Goal: Check status: Check status

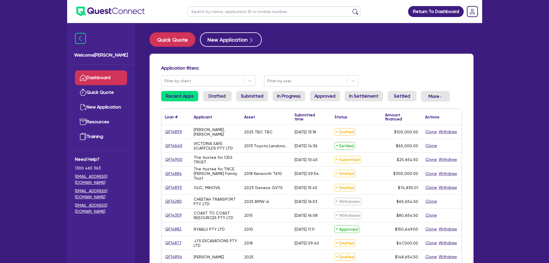
click at [234, 13] on input "text" at bounding box center [274, 11] width 173 height 10
type input "hakim"
click at [351, 9] on button "submit" at bounding box center [355, 13] width 9 height 8
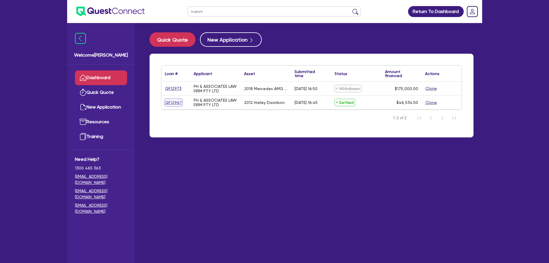
click at [175, 102] on link "QF12967" at bounding box center [173, 102] width 17 height 7
select select "CARS_AND_LIGHT_TRUCKS"
select select "PASSENGER_VEHICLES"
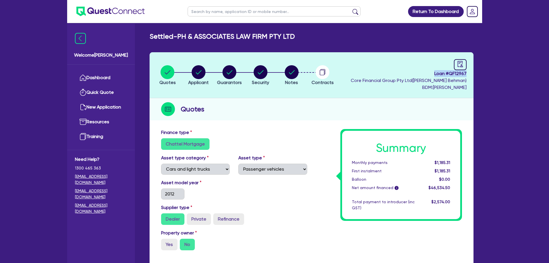
drag, startPoint x: 431, startPoint y: 73, endPoint x: 468, endPoint y: 75, distance: 37.2
click at [468, 75] on header "Quotes Applicant [GEOGRAPHIC_DATA] Security Notes Contracts Loan # QF12967 Core…" at bounding box center [312, 75] width 324 height 46
click at [374, 115] on div "Quotes" at bounding box center [312, 109] width 324 height 22
drag, startPoint x: 431, startPoint y: 73, endPoint x: 466, endPoint y: 75, distance: 34.6
click at [466, 75] on span "Loan # QF12967" at bounding box center [409, 73] width 116 height 7
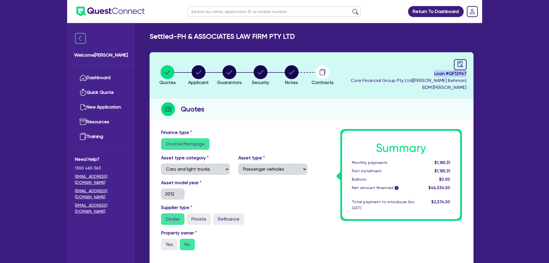
copy span "Loan # QF12967"
click at [99, 71] on link "Dashboard" at bounding box center [101, 77] width 52 height 15
